Goal: Check status

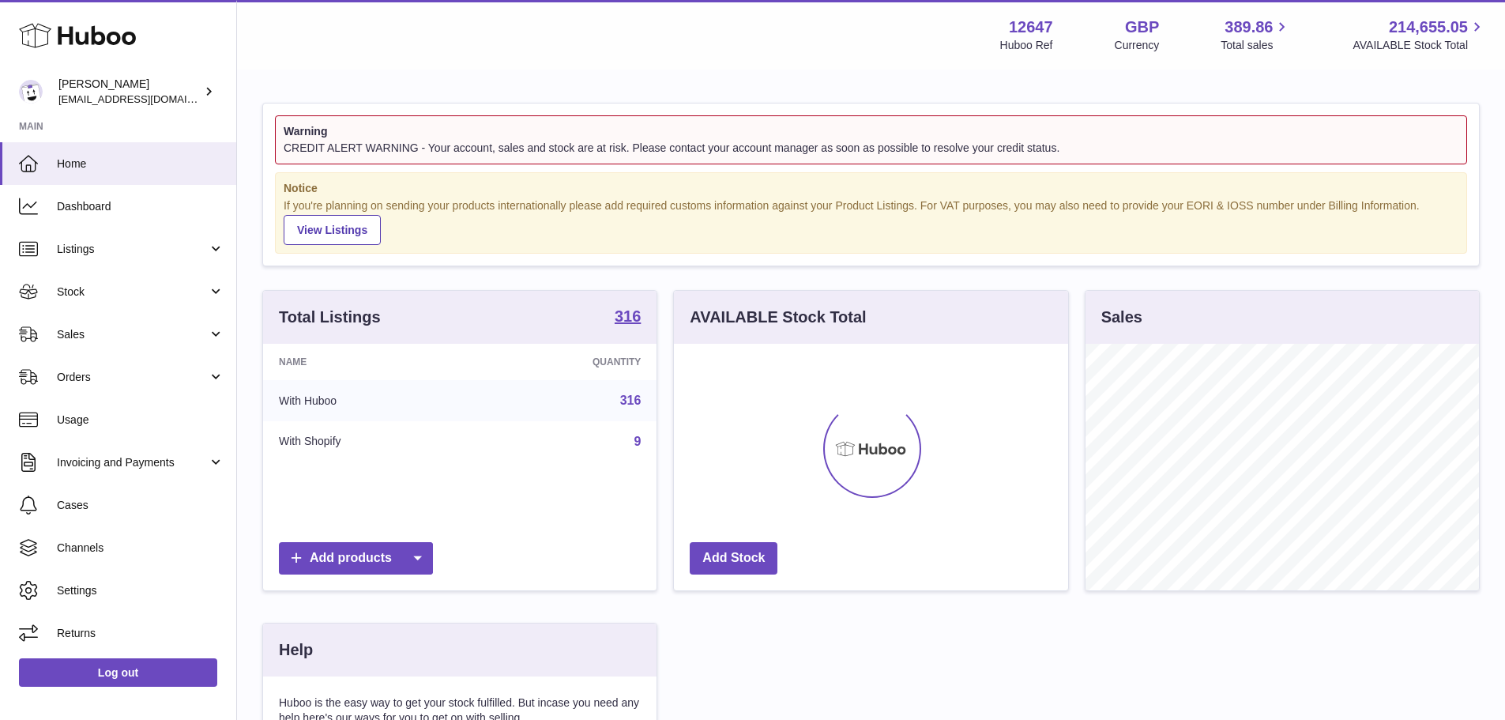
scroll to position [246, 394]
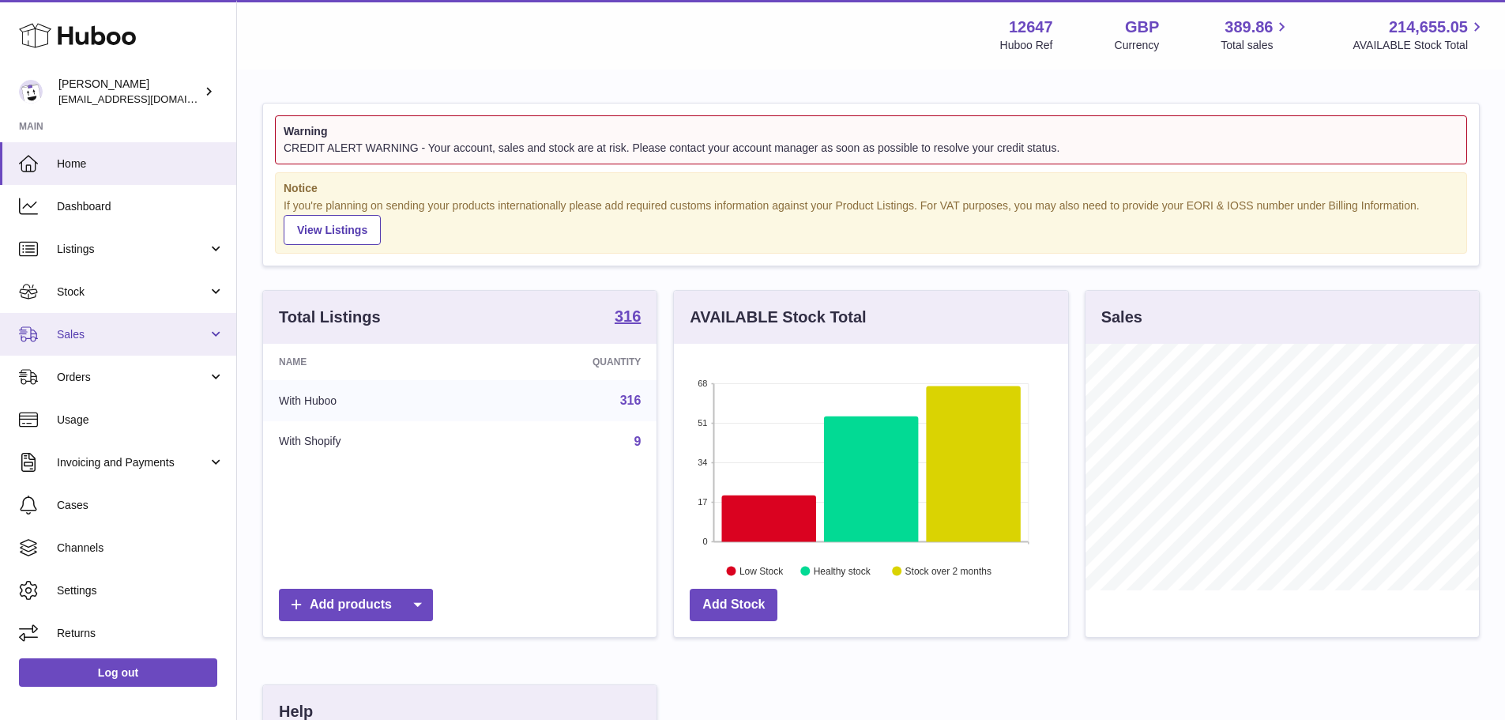
click at [115, 348] on link "Sales" at bounding box center [118, 334] width 236 height 43
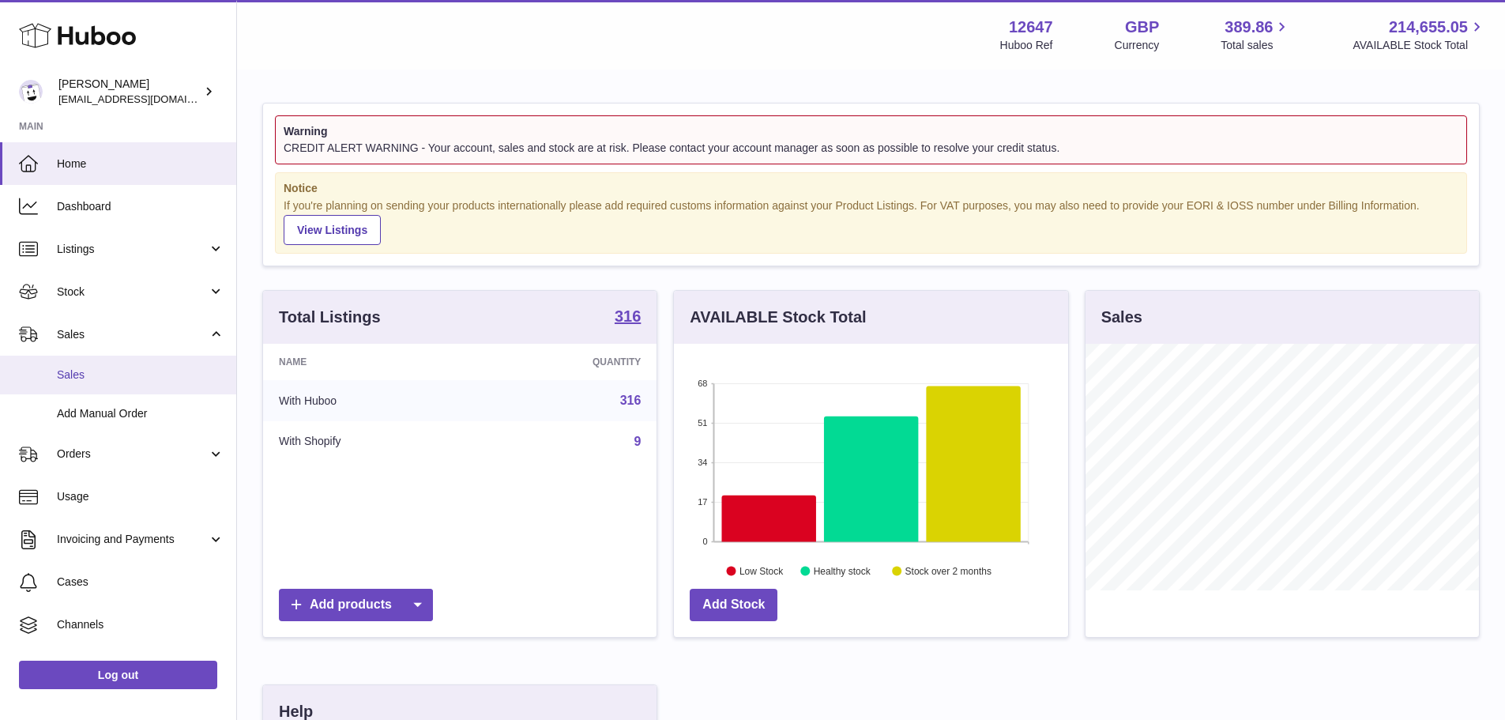
click at [102, 373] on span "Sales" at bounding box center [140, 374] width 167 height 15
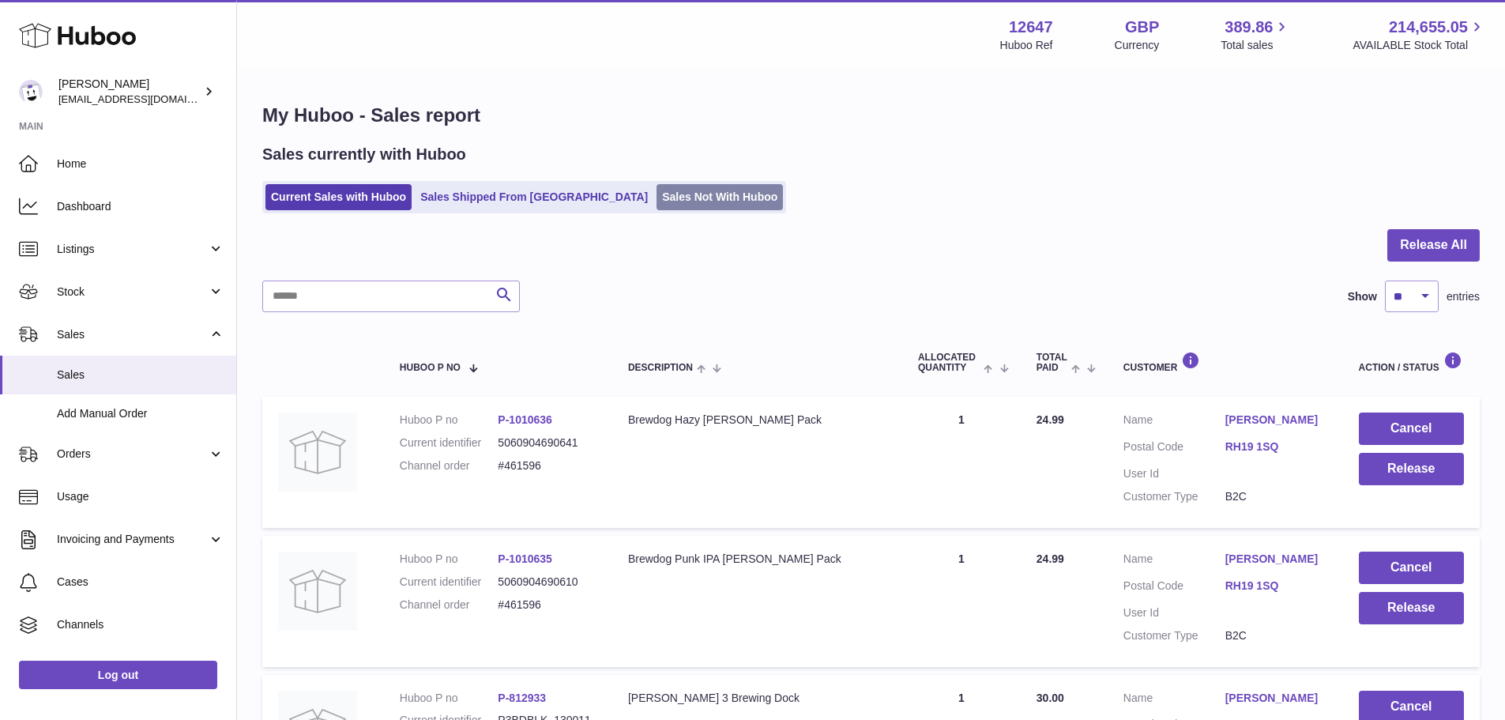
click at [656, 190] on link "Sales Not With Huboo" at bounding box center [719, 197] width 126 height 26
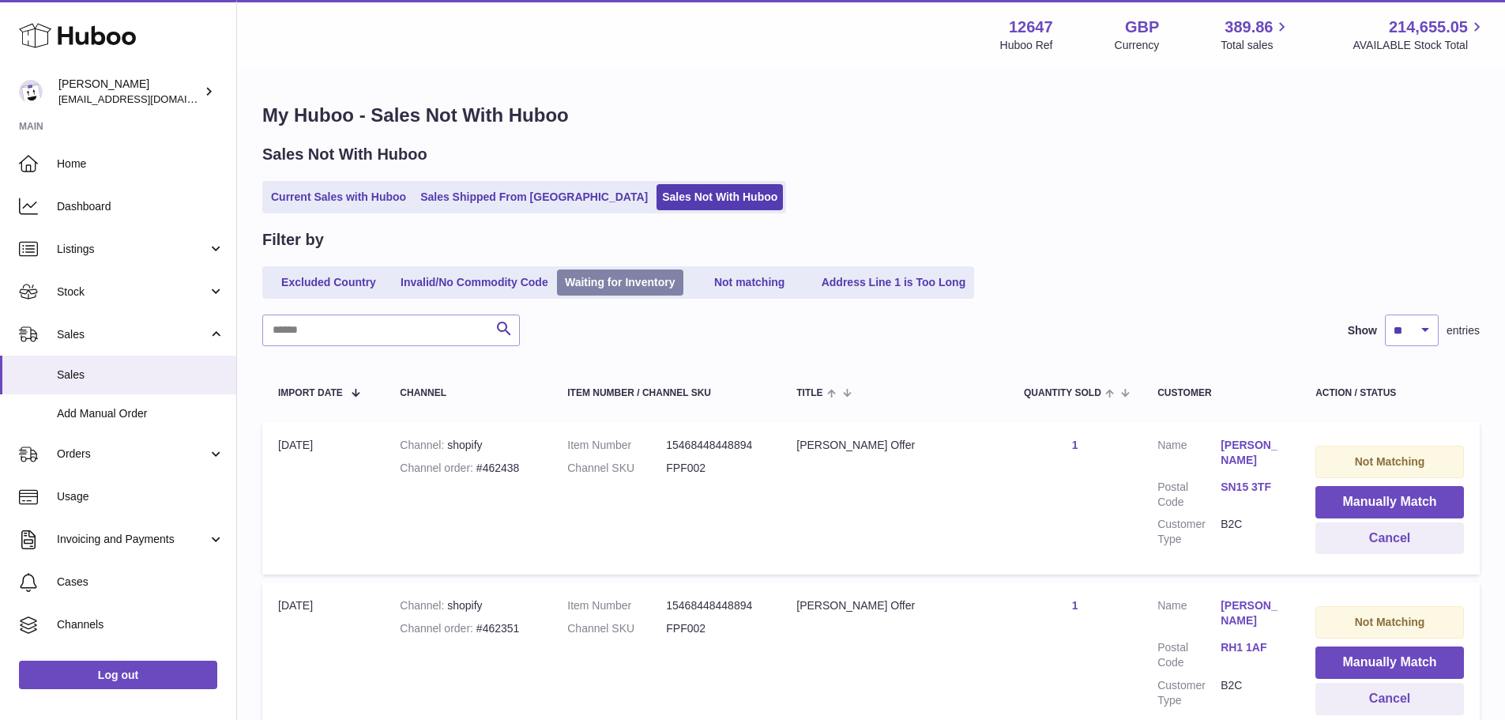
click at [641, 284] on link "Waiting for Inventory" at bounding box center [620, 282] width 126 height 26
